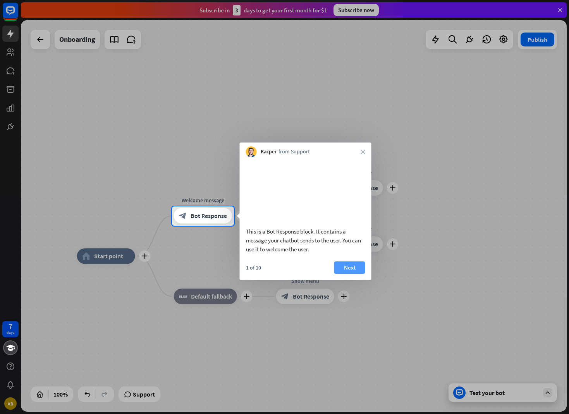
click at [352, 274] on button "Next" at bounding box center [349, 267] width 31 height 12
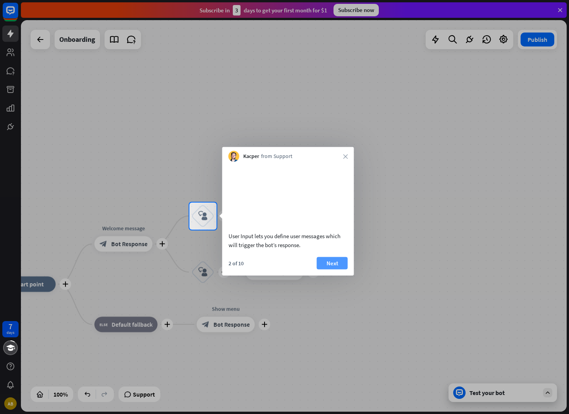
click at [327, 267] on button "Next" at bounding box center [332, 263] width 31 height 12
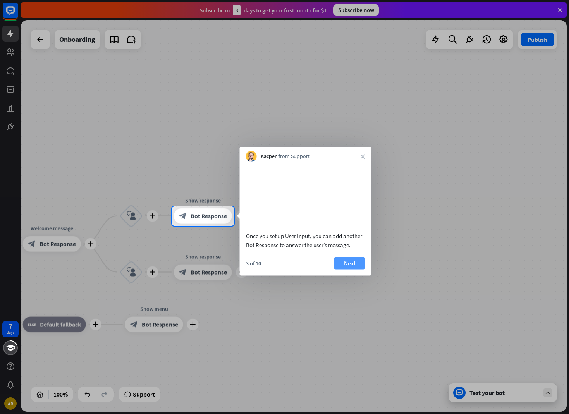
click at [348, 269] on button "Next" at bounding box center [349, 263] width 31 height 12
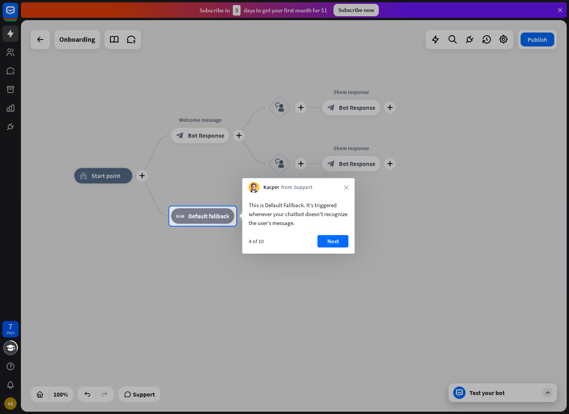
click at [348, 272] on div at bounding box center [284, 320] width 569 height 189
click at [333, 242] on button "Next" at bounding box center [332, 241] width 31 height 12
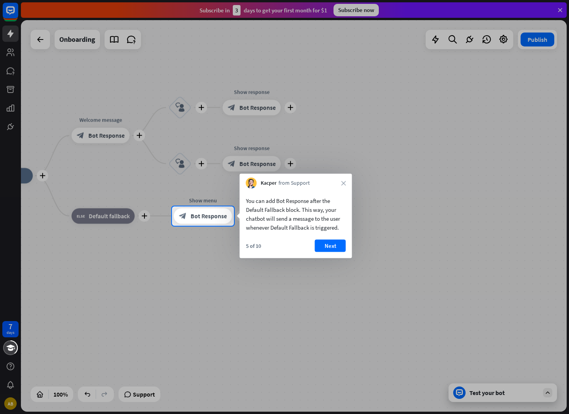
click at [333, 242] on button "Next" at bounding box center [330, 246] width 31 height 12
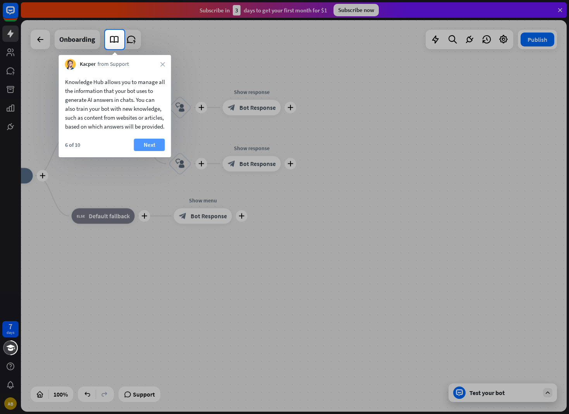
click at [146, 147] on button "Next" at bounding box center [149, 145] width 31 height 12
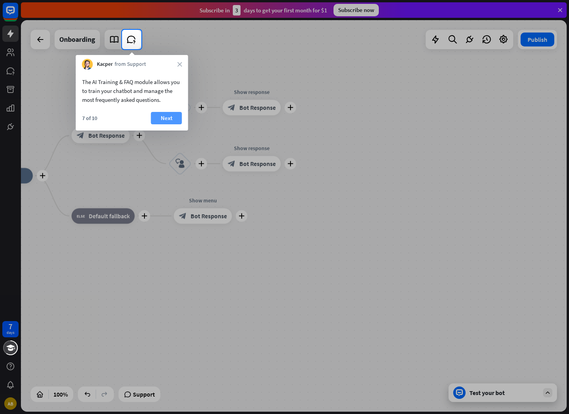
click at [170, 120] on button "Next" at bounding box center [166, 118] width 31 height 12
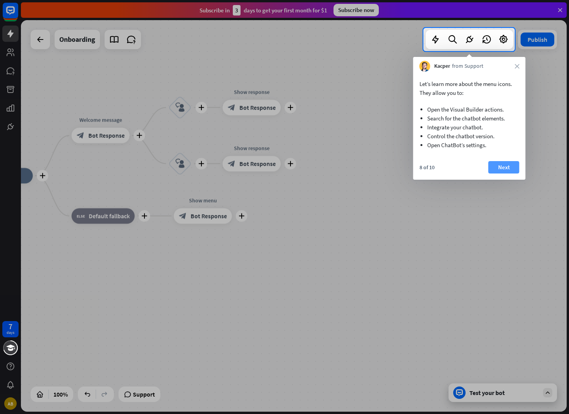
click at [497, 170] on button "Next" at bounding box center [503, 167] width 31 height 12
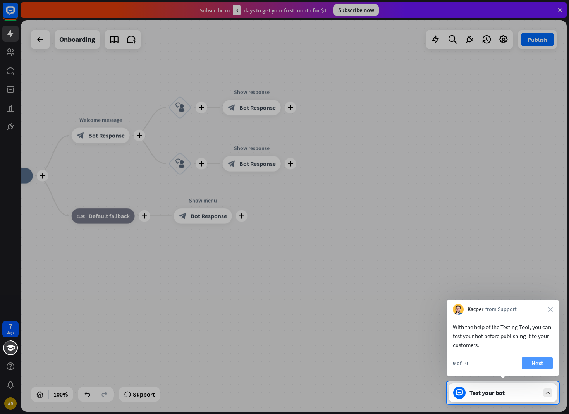
click at [533, 360] on button "Next" at bounding box center [536, 363] width 31 height 12
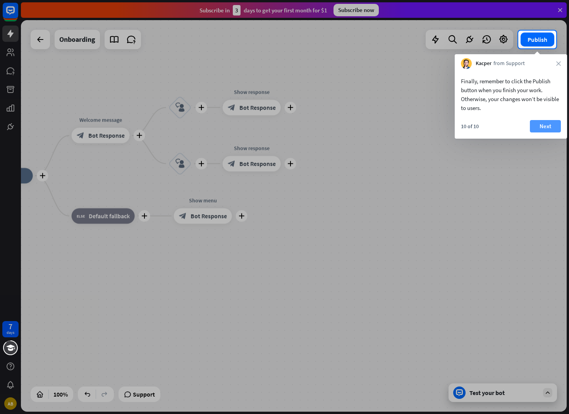
click at [557, 127] on button "Next" at bounding box center [545, 126] width 31 height 12
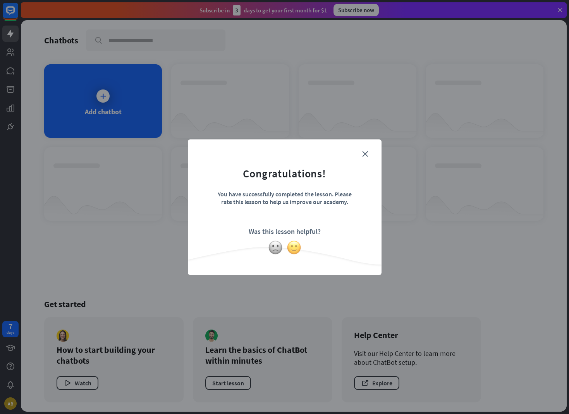
click at [297, 244] on img at bounding box center [293, 247] width 15 height 15
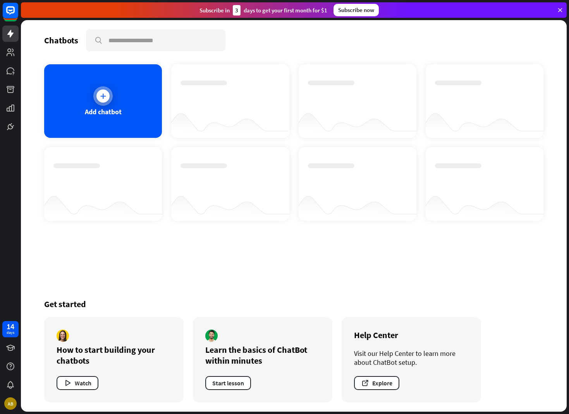
click at [141, 128] on div "Add chatbot" at bounding box center [103, 101] width 118 height 74
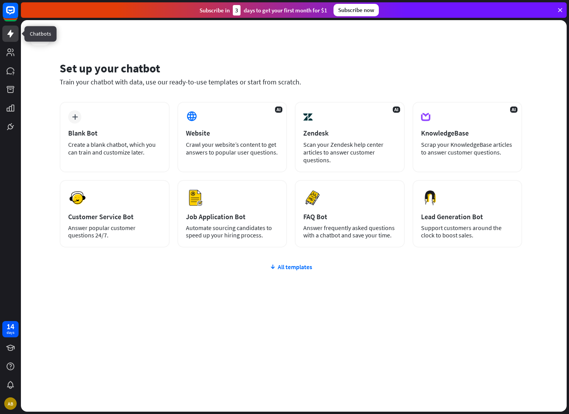
click at [12, 31] on icon at bounding box center [10, 33] width 9 height 9
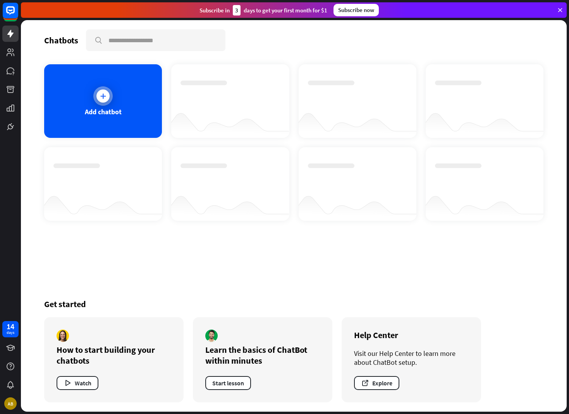
click at [82, 89] on div "Add chatbot" at bounding box center [103, 101] width 118 height 74
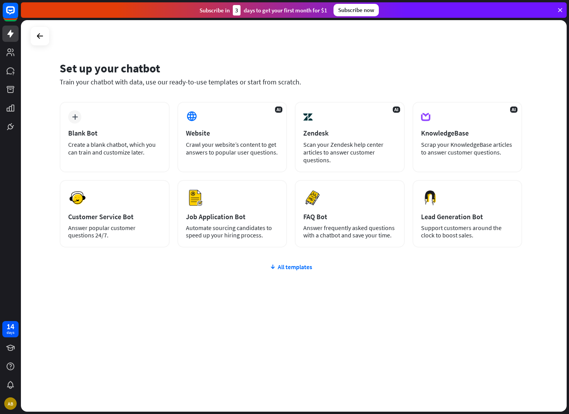
click at [559, 9] on icon at bounding box center [559, 10] width 7 height 7
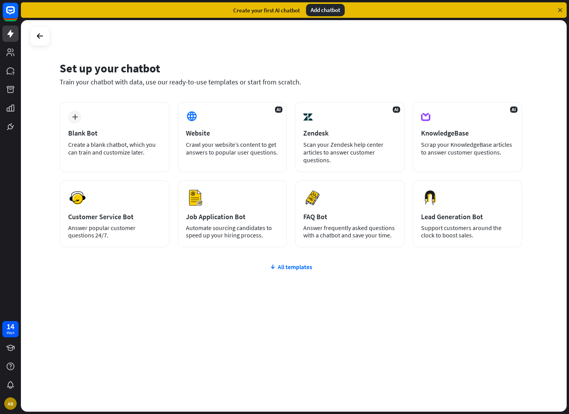
click at [561, 7] on icon at bounding box center [559, 10] width 7 height 7
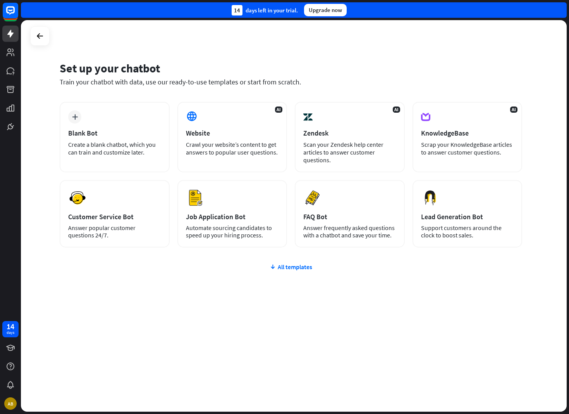
click at [561, 7] on div "14 days left in your trial. Upgrade now" at bounding box center [293, 9] width 545 height 15
